Goal: Information Seeking & Learning: Learn about a topic

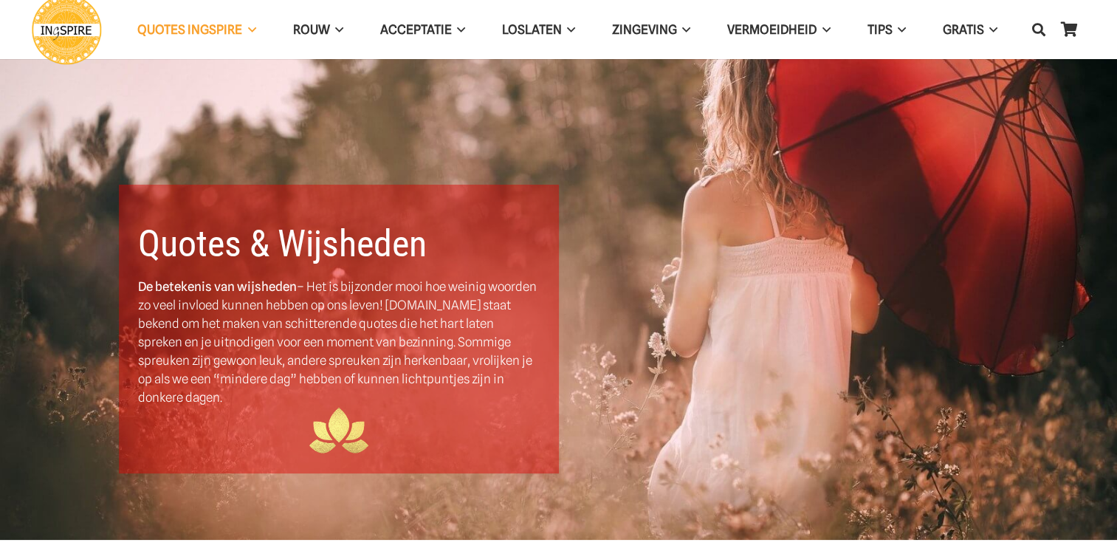
scroll to position [148, 0]
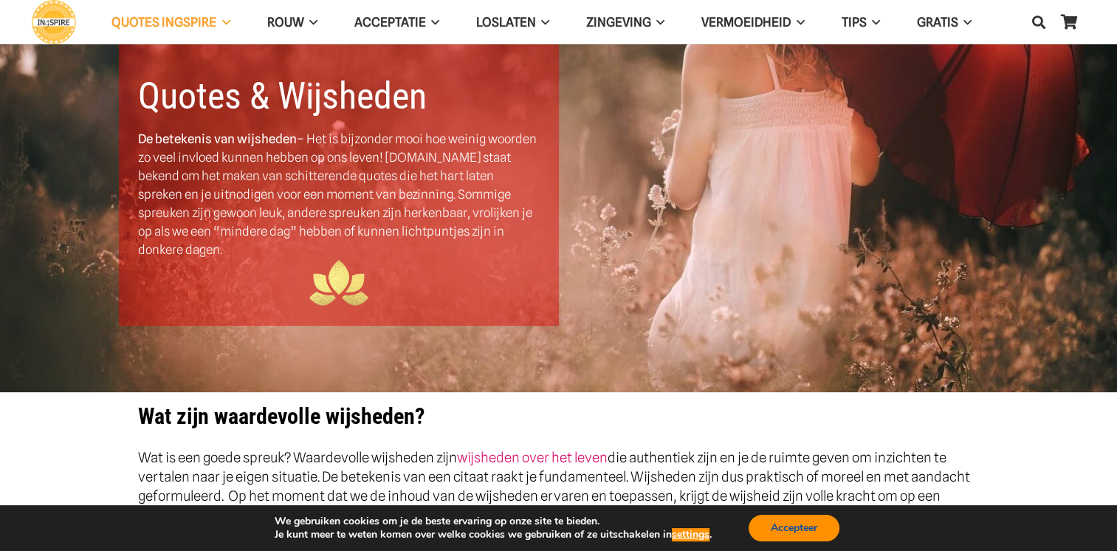
click at [778, 528] on button "Accepteer" at bounding box center [794, 528] width 91 height 27
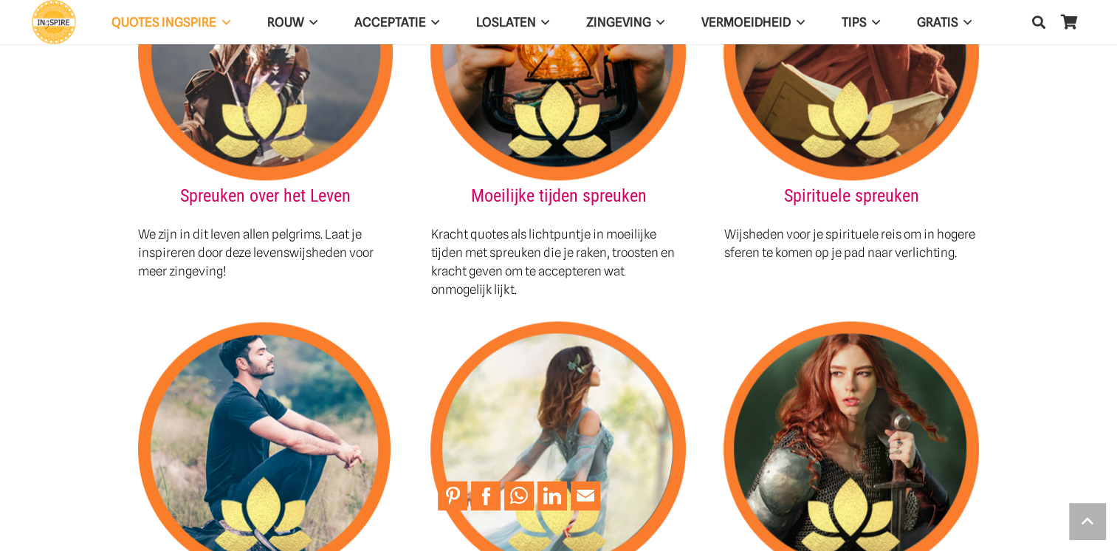
scroll to position [1920, 0]
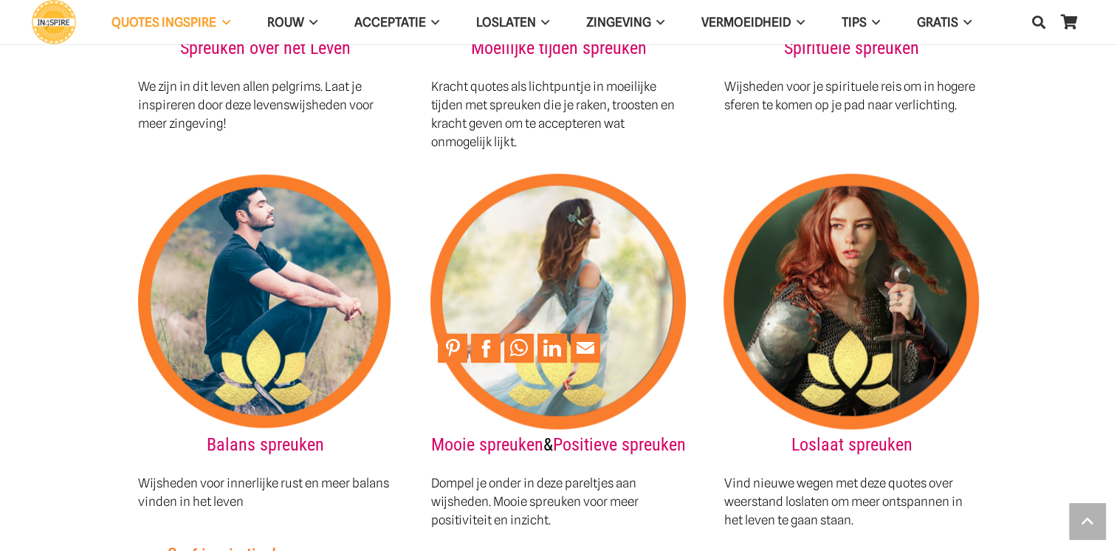
click at [540, 300] on img at bounding box center [559, 302] width 256 height 256
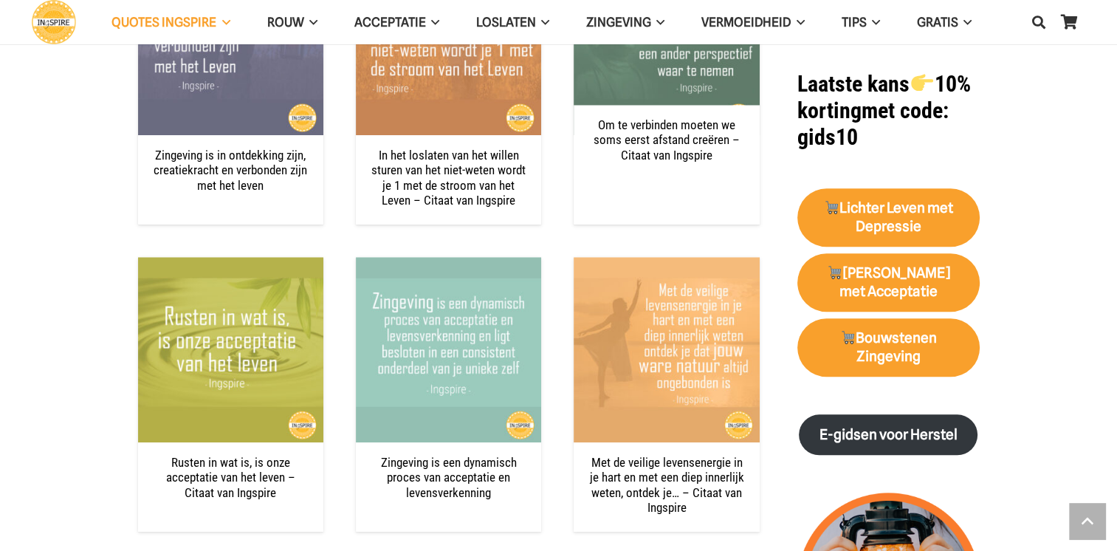
scroll to position [1182, 0]
